Goal: Find contact information: Find contact information

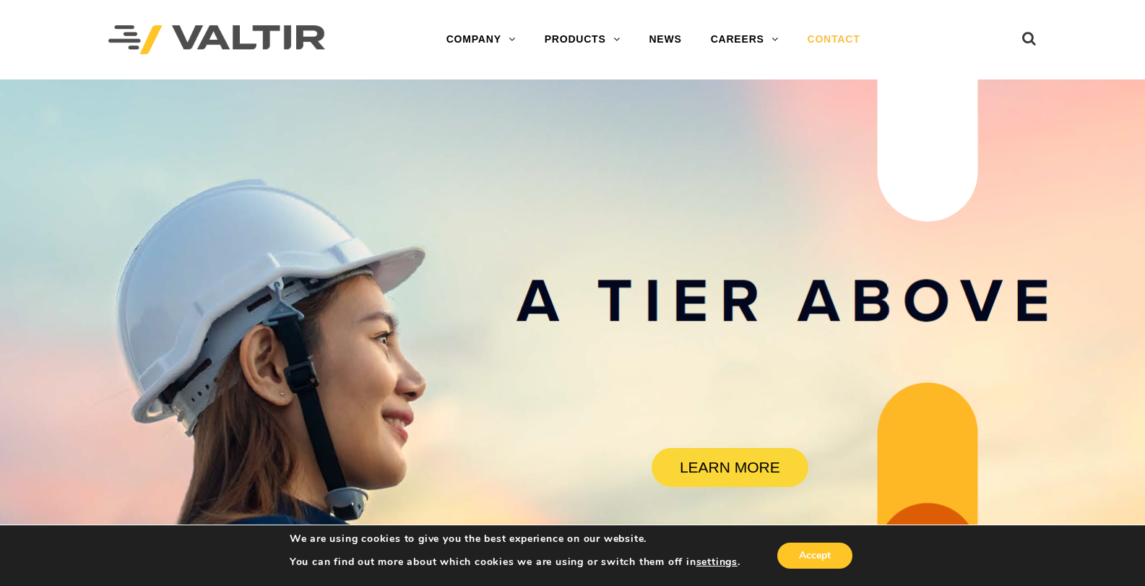
click at [833, 33] on link "CONTACT" at bounding box center [834, 39] width 82 height 29
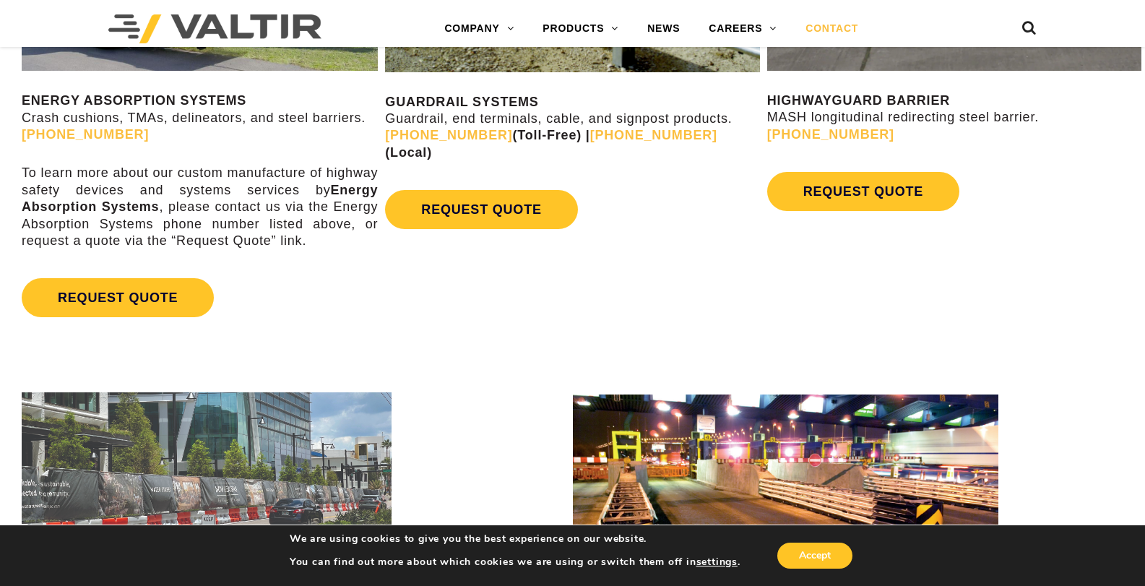
scroll to position [915, 0]
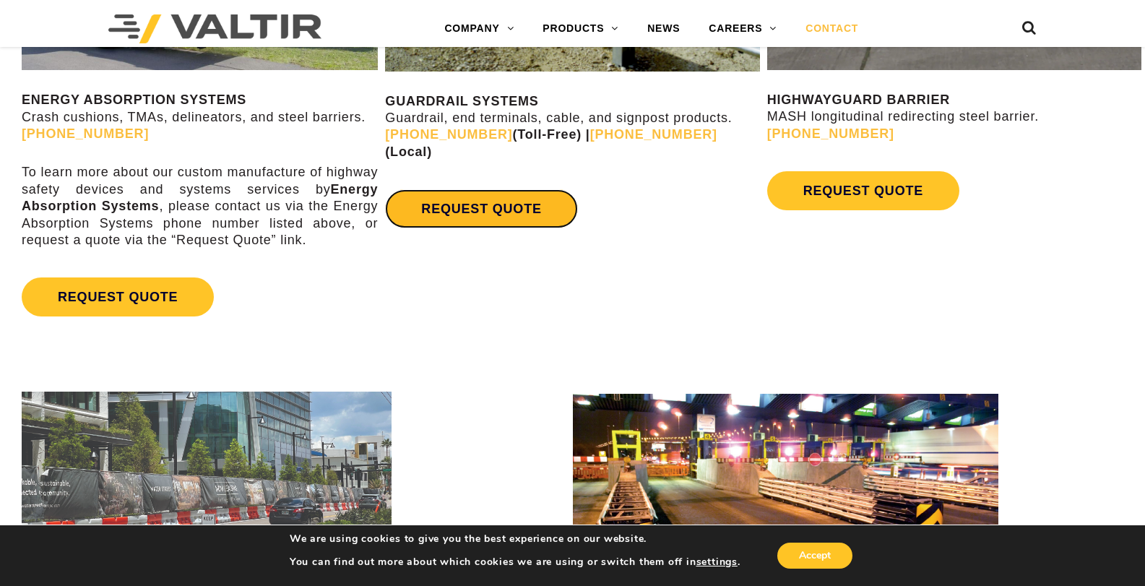
click at [490, 194] on link "REQUEST QUOTE" at bounding box center [481, 208] width 192 height 39
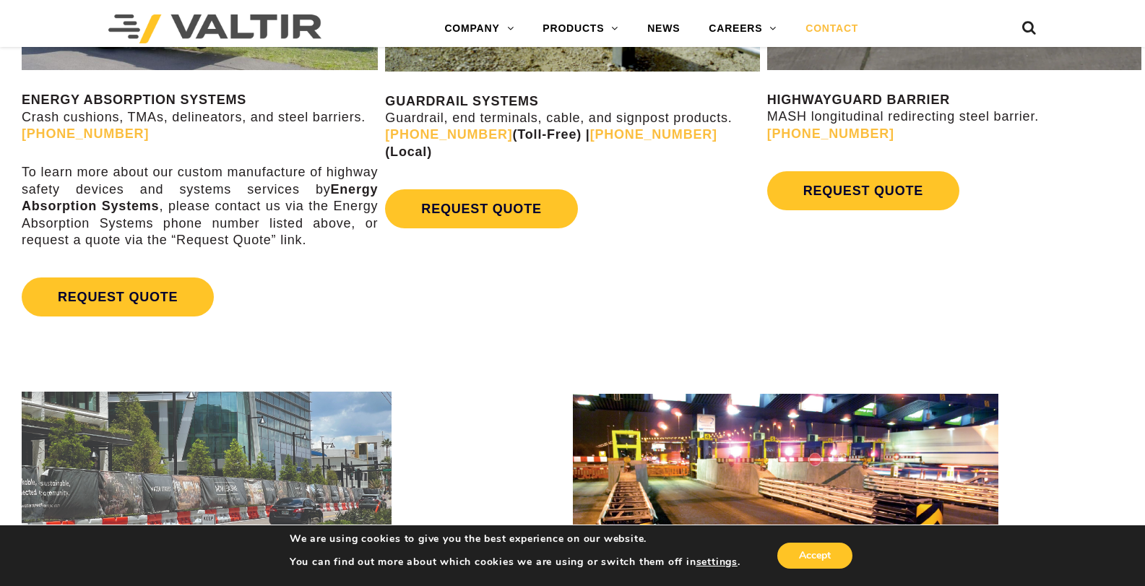
click at [713, 266] on div "ENERGY ABSORPTION SYSTEMS Crash cushions, TMAs, delineators, and steel barriers…" at bounding box center [572, 104] width 1145 height 495
